Goal: Task Accomplishment & Management: Complete application form

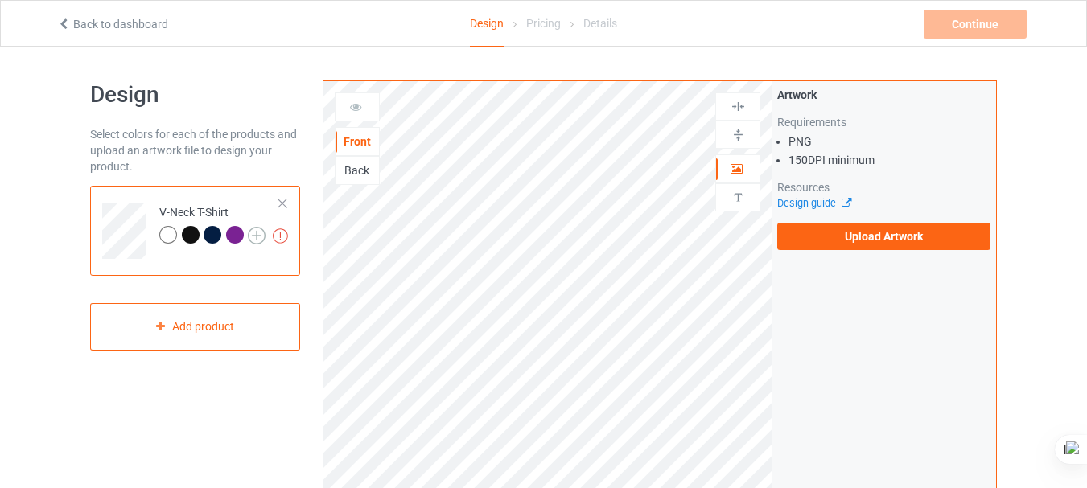
click at [255, 232] on img at bounding box center [257, 236] width 18 height 18
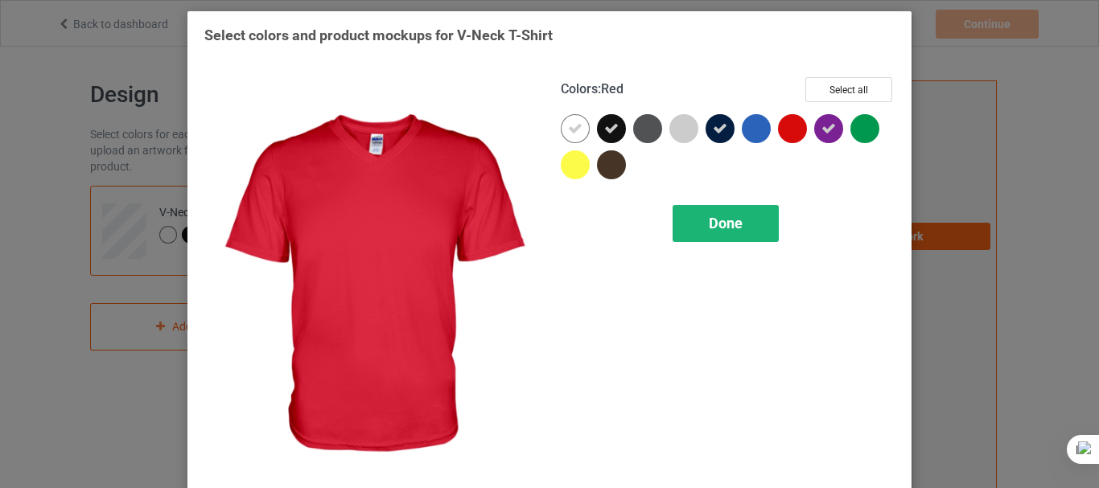
click at [728, 229] on span "Done" at bounding box center [726, 223] width 34 height 17
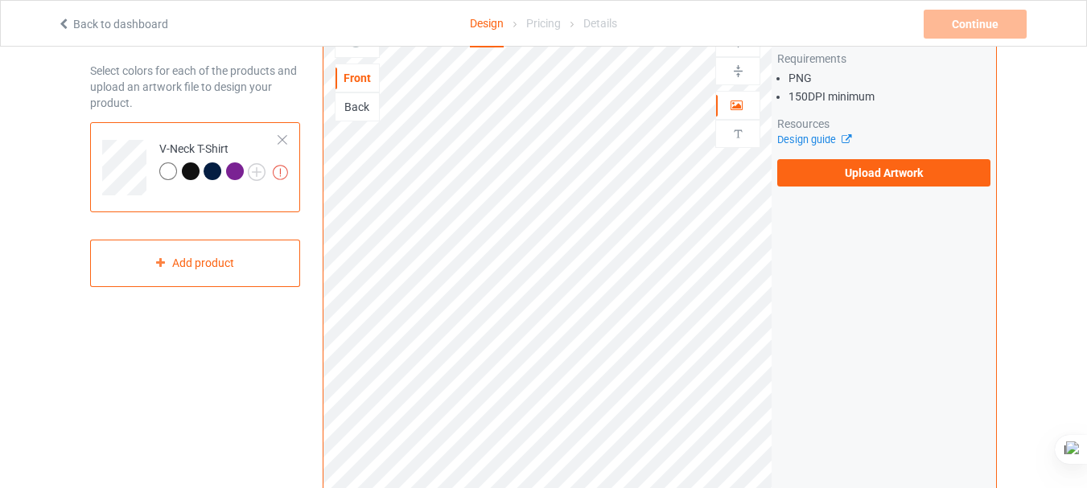
scroll to position [62, 0]
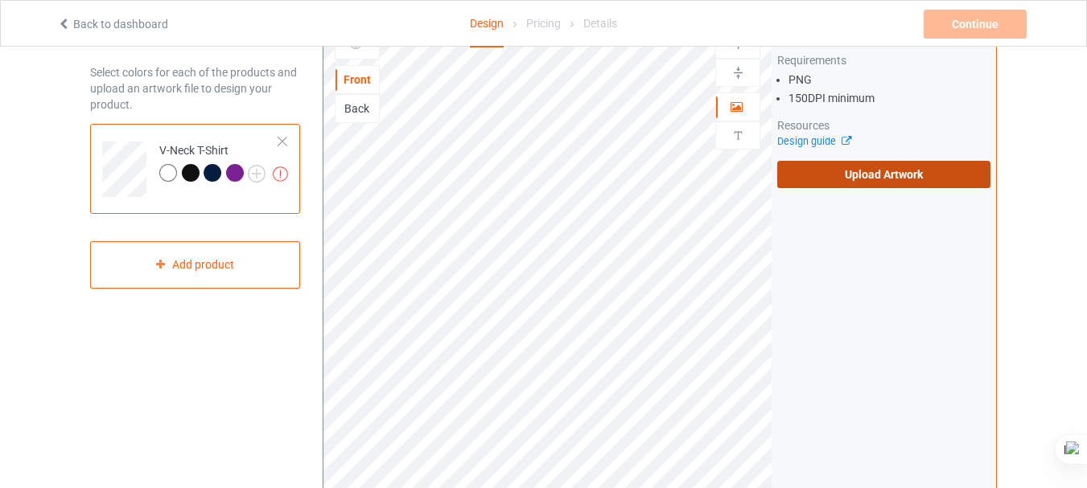
click at [867, 166] on label "Upload Artwork" at bounding box center [883, 174] width 213 height 27
click at [0, 0] on input "Upload Artwork" at bounding box center [0, 0] width 0 height 0
click at [253, 169] on img at bounding box center [257, 174] width 18 height 18
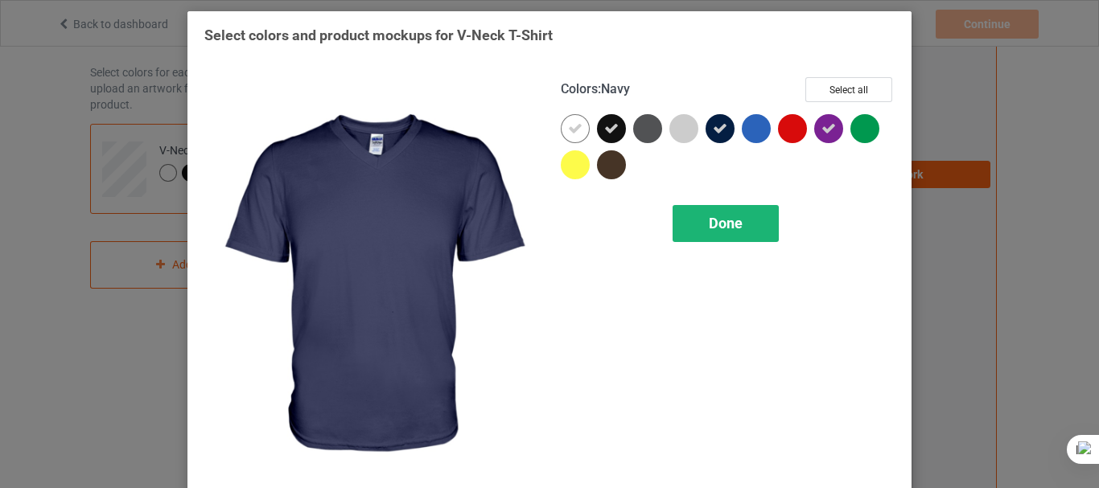
click at [709, 224] on span "Done" at bounding box center [726, 223] width 34 height 17
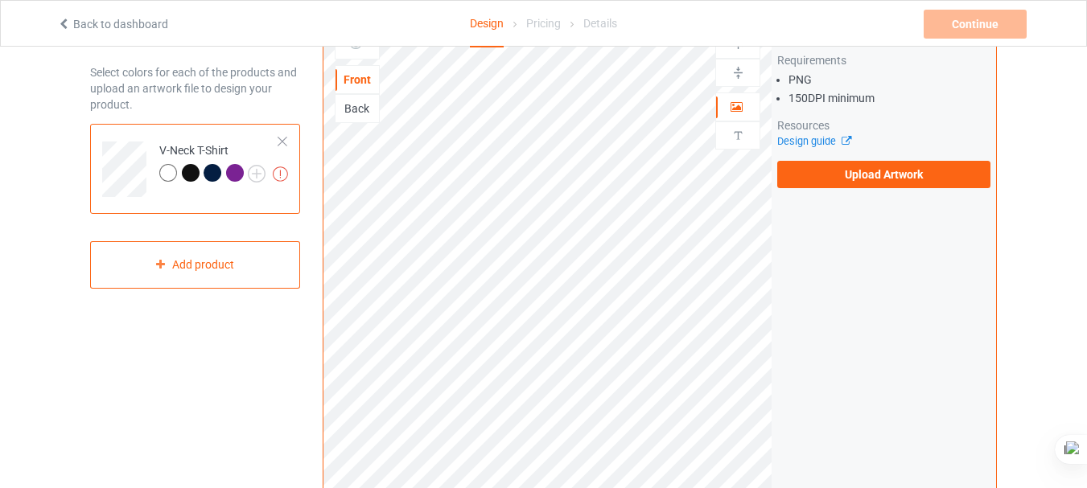
click at [286, 139] on div at bounding box center [282, 141] width 11 height 11
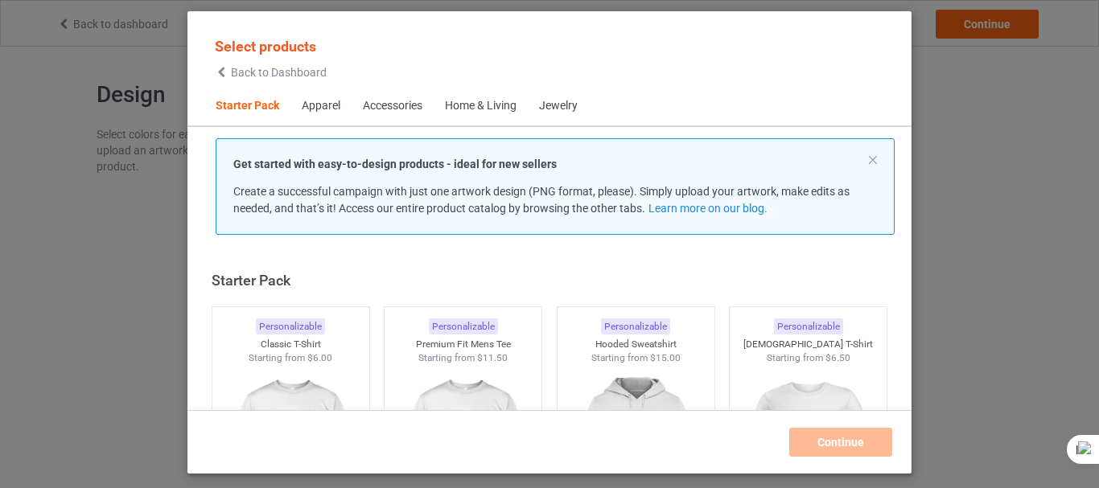
scroll to position [21, 0]
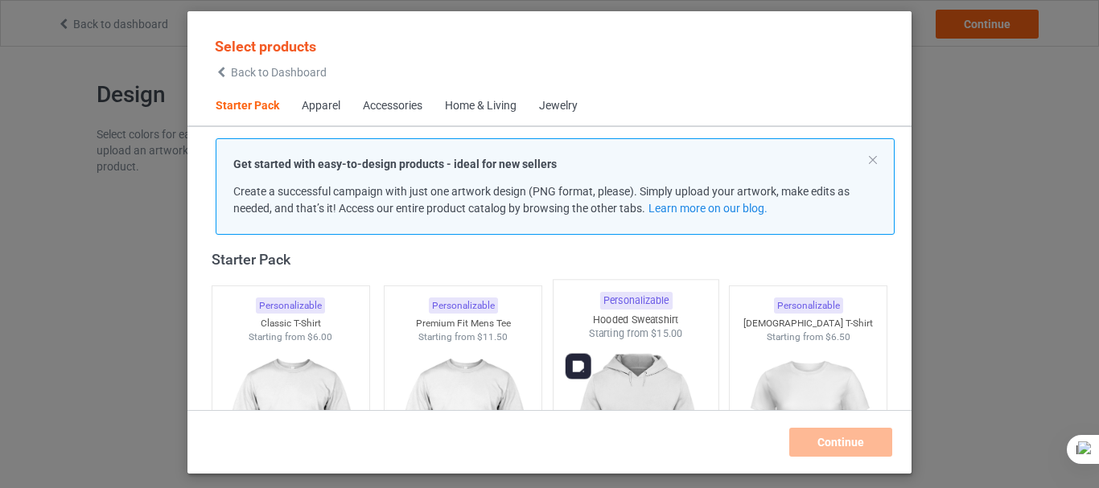
click at [624, 379] on img at bounding box center [635, 435] width 151 height 189
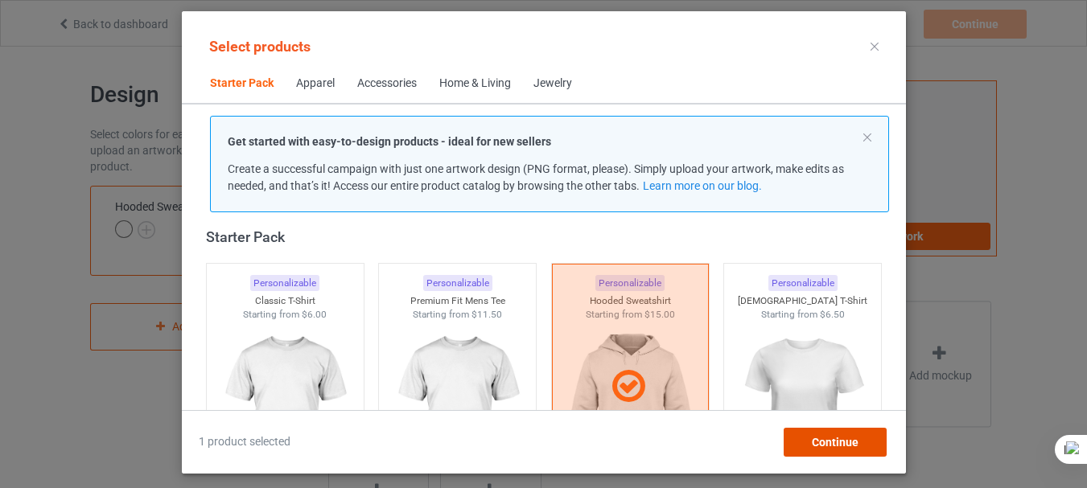
click at [818, 444] on span "Continue" at bounding box center [834, 442] width 47 height 13
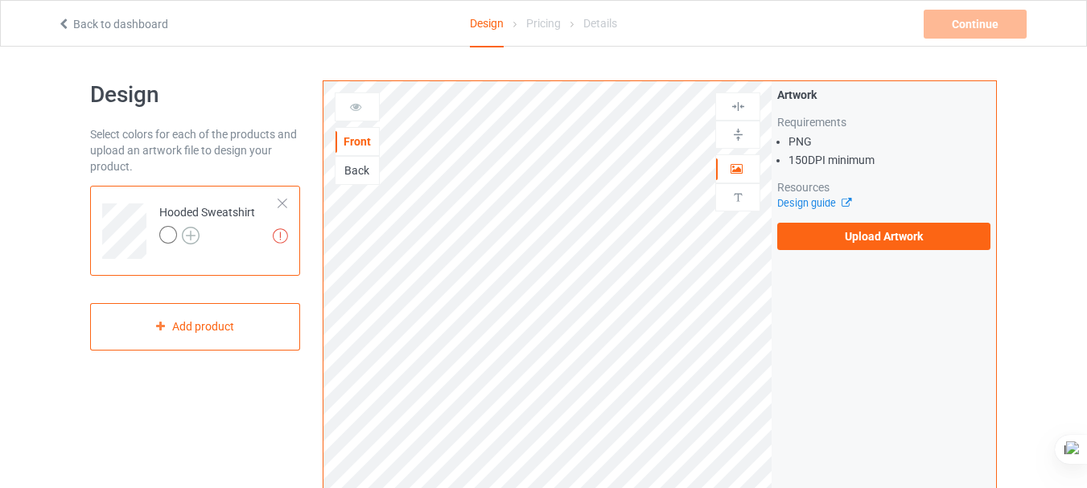
click at [189, 233] on img at bounding box center [191, 236] width 18 height 18
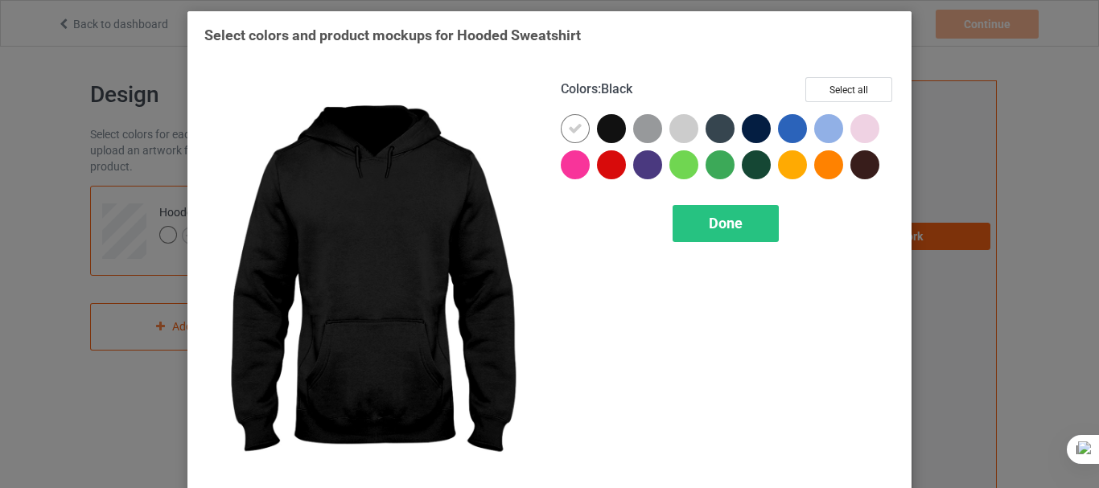
click at [616, 126] on div at bounding box center [611, 128] width 29 height 29
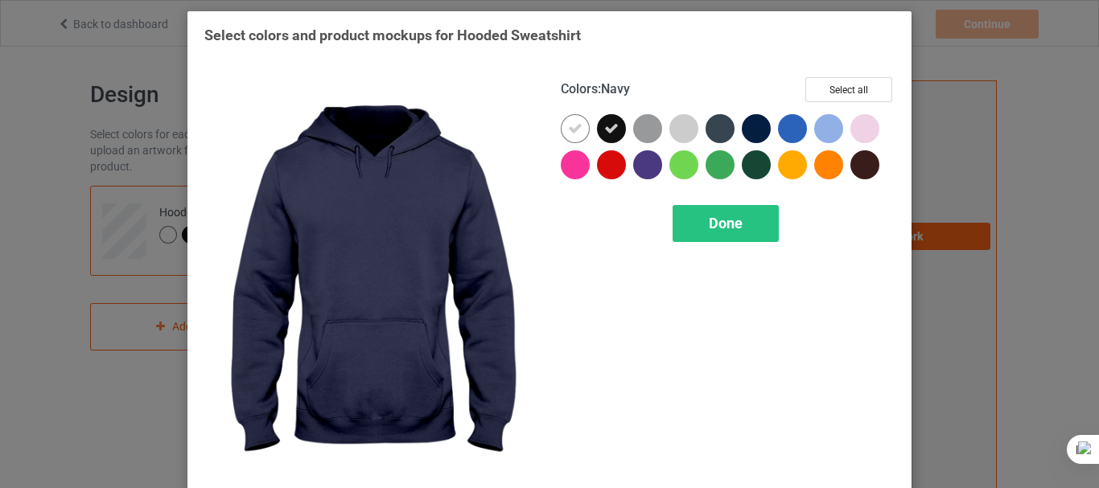
click at [757, 126] on div at bounding box center [756, 128] width 29 height 29
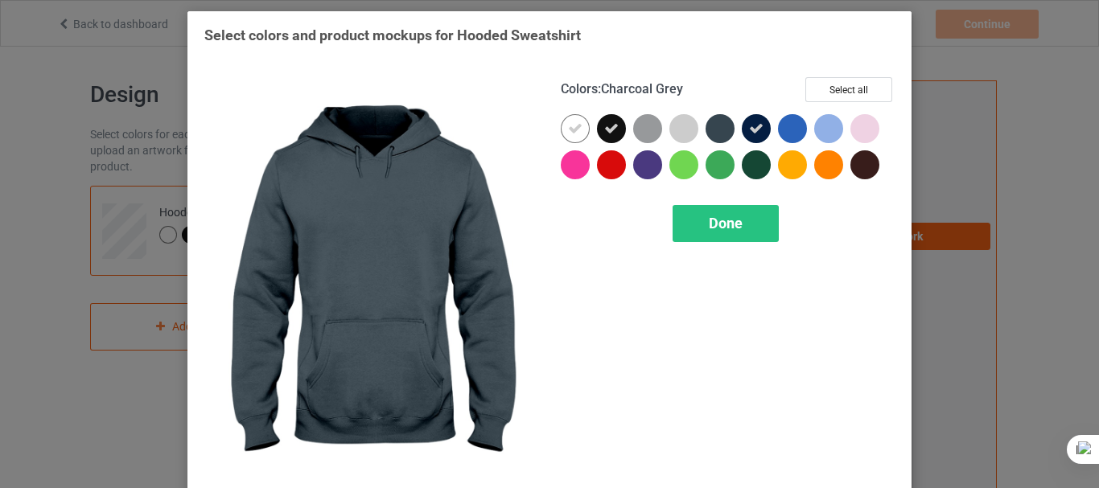
click at [711, 126] on div at bounding box center [720, 128] width 29 height 29
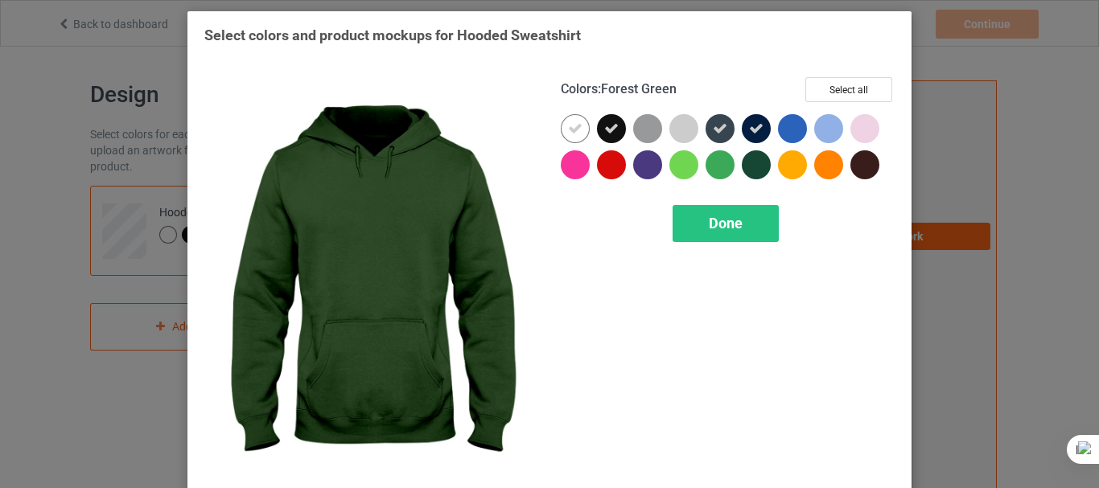
click at [755, 155] on div at bounding box center [756, 164] width 29 height 29
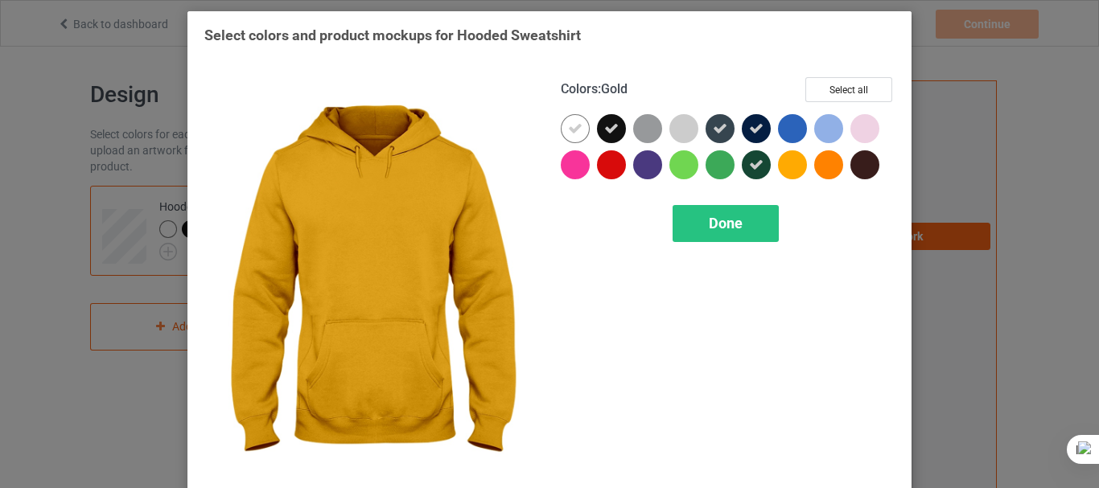
click at [778, 167] on div at bounding box center [792, 164] width 29 height 29
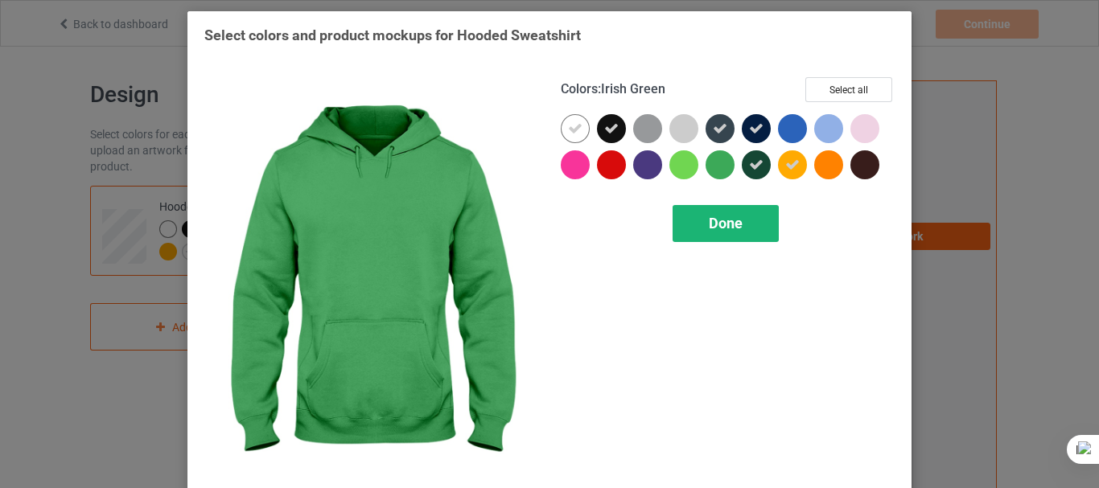
click at [731, 213] on div "Done" at bounding box center [726, 223] width 106 height 37
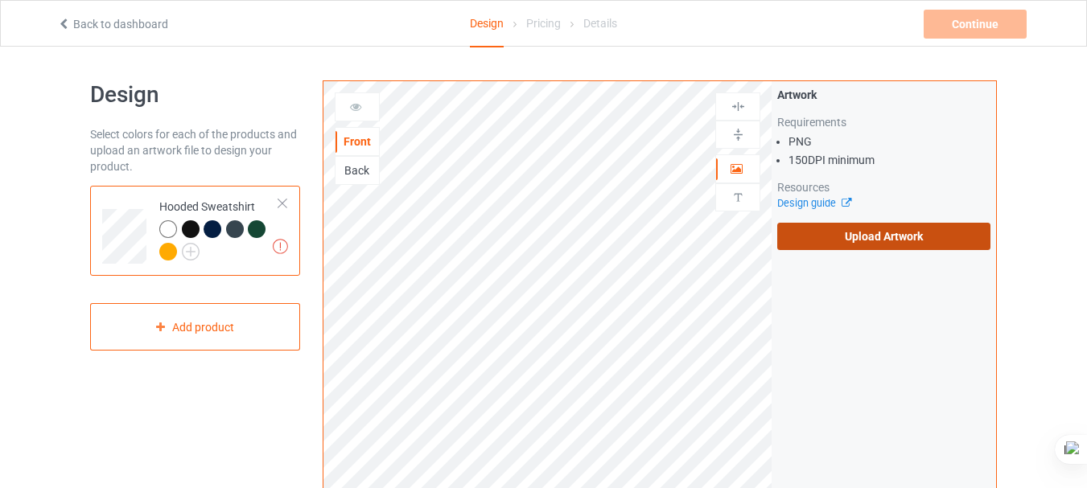
click at [813, 241] on label "Upload Artwork" at bounding box center [883, 236] width 213 height 27
click at [0, 0] on input "Upload Artwork" at bounding box center [0, 0] width 0 height 0
click at [857, 235] on label "Upload Artwork" at bounding box center [883, 236] width 213 height 27
click at [0, 0] on input "Upload Artwork" at bounding box center [0, 0] width 0 height 0
click at [362, 167] on div "Back" at bounding box center [357, 171] width 43 height 16
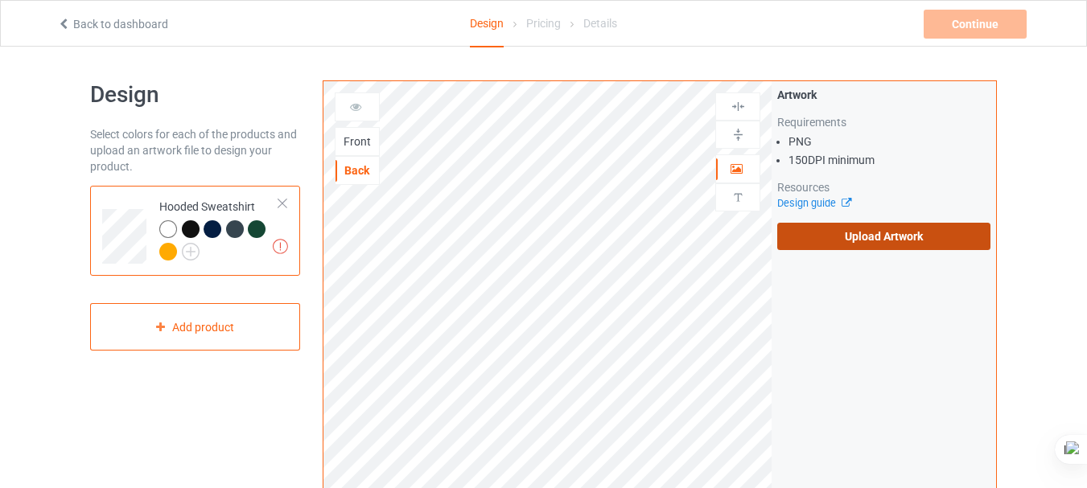
click at [822, 227] on label "Upload Artwork" at bounding box center [883, 236] width 213 height 27
click at [0, 0] on input "Upload Artwork" at bounding box center [0, 0] width 0 height 0
click at [368, 142] on div "Front" at bounding box center [357, 142] width 43 height 16
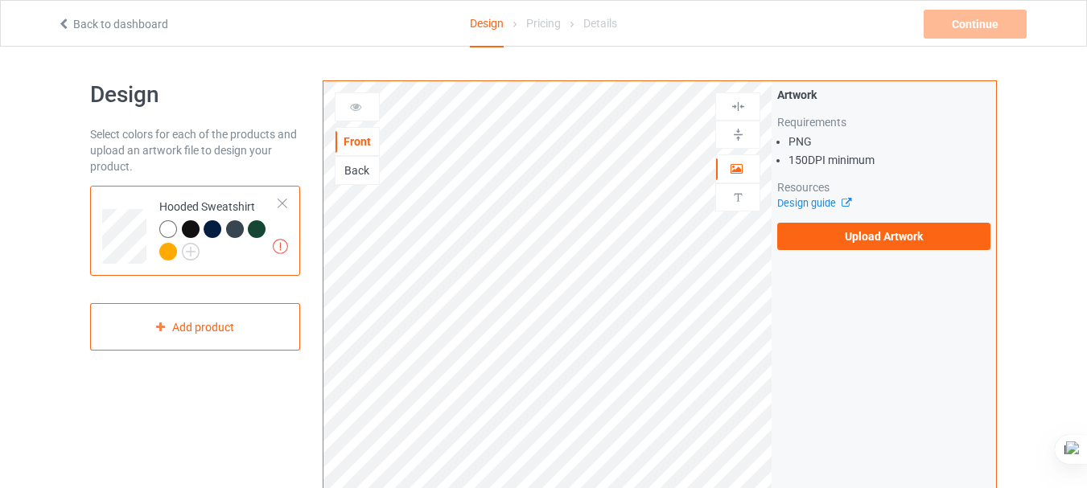
click at [364, 170] on div "Back" at bounding box center [357, 171] width 43 height 16
click at [359, 146] on div "Front" at bounding box center [357, 142] width 43 height 16
click at [881, 239] on label "Upload Artwork" at bounding box center [883, 236] width 213 height 27
click at [0, 0] on input "Upload Artwork" at bounding box center [0, 0] width 0 height 0
click at [790, 230] on label "Upload Artwork" at bounding box center [883, 236] width 213 height 27
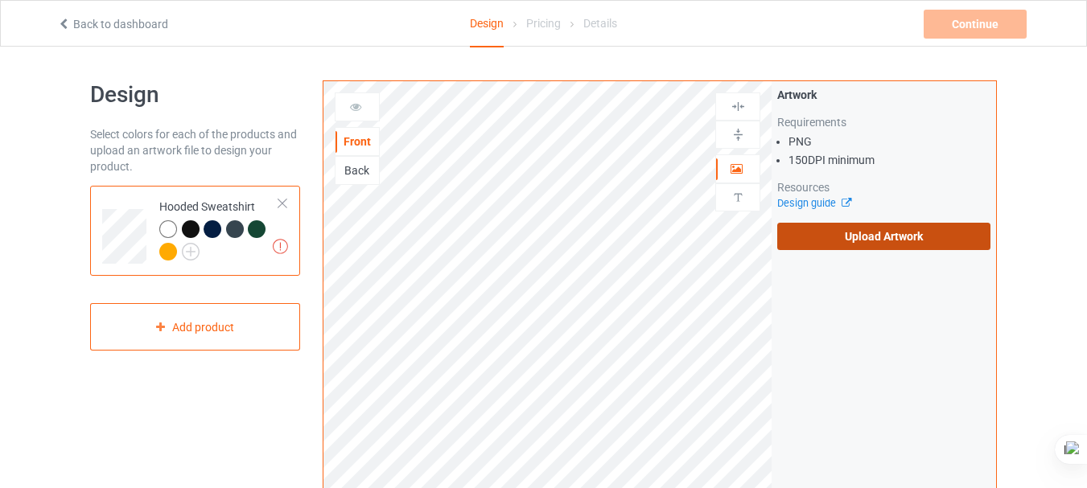
click at [0, 0] on input "Upload Artwork" at bounding box center [0, 0] width 0 height 0
